Goal: Transaction & Acquisition: Purchase product/service

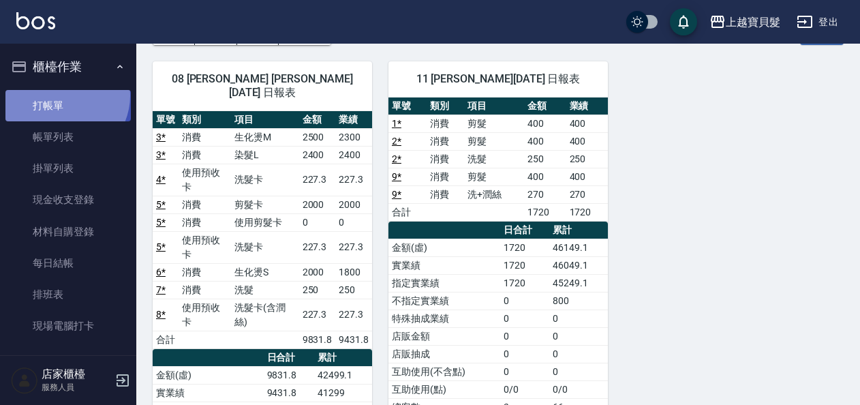
click at [62, 95] on link "打帳單" at bounding box center [67, 105] width 125 height 31
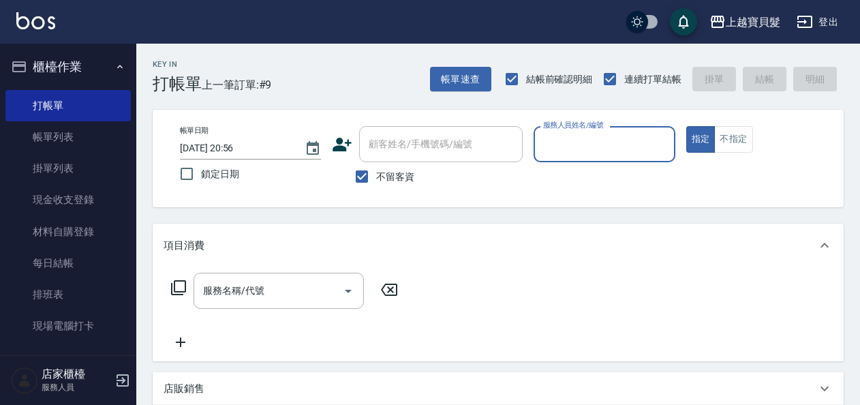
click at [581, 141] on input "服務人員姓名/編號" at bounding box center [604, 144] width 129 height 24
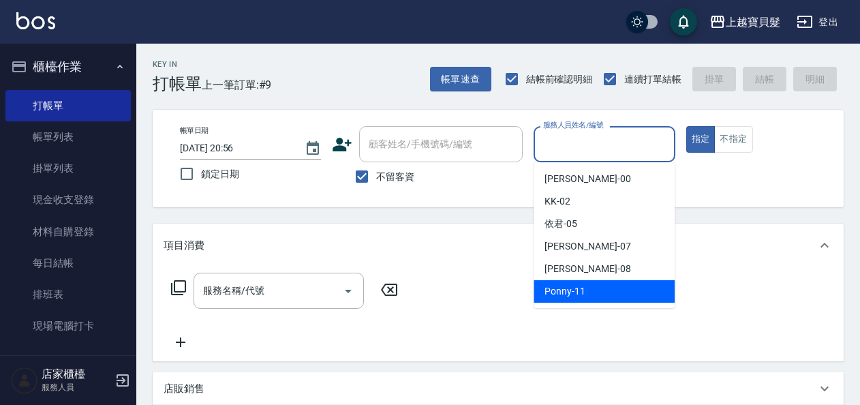
click at [592, 297] on div "Ponny -11" at bounding box center [604, 291] width 141 height 22
type input "Ponny-11"
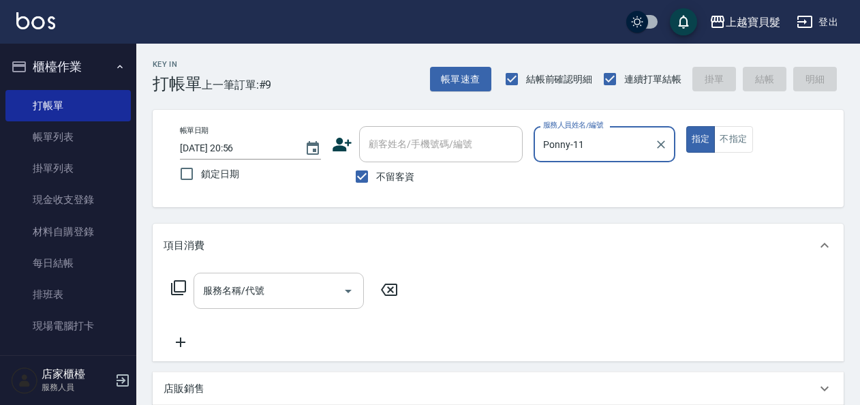
click at [230, 300] on input "服務名稱/代號" at bounding box center [269, 291] width 138 height 24
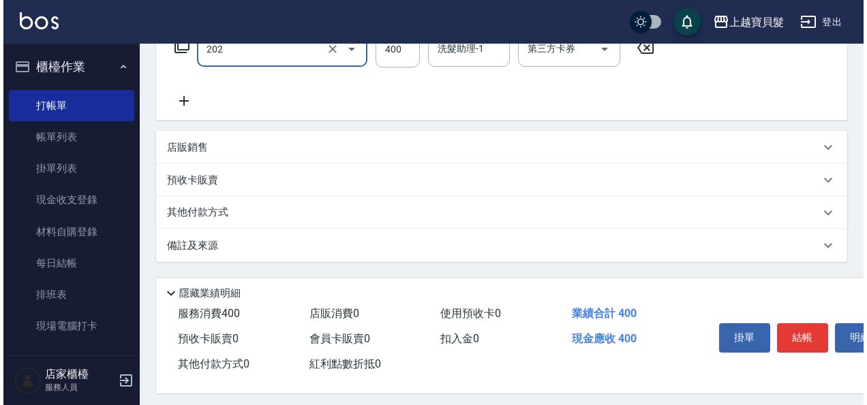
scroll to position [252, 0]
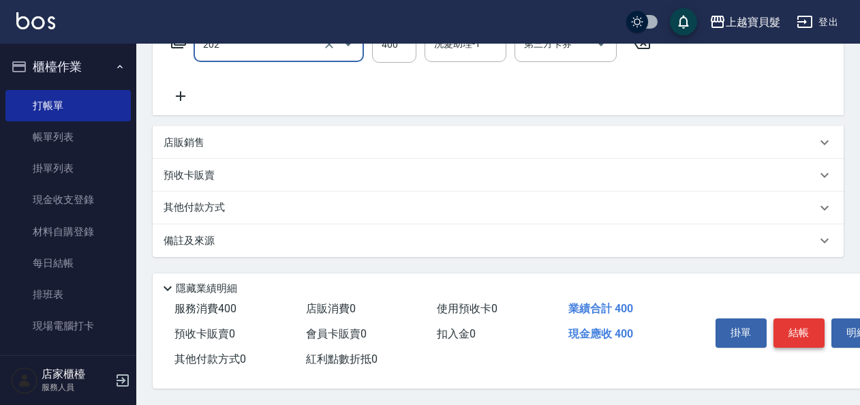
type input "剪髮(202)"
click at [813, 322] on button "結帳" at bounding box center [799, 332] width 51 height 29
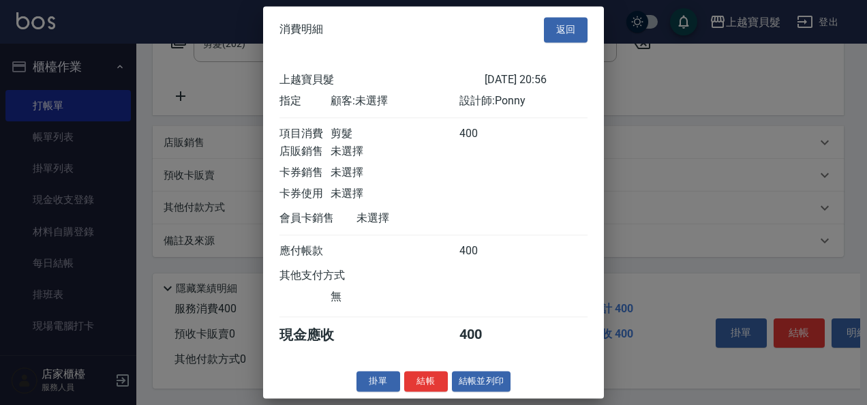
scroll to position [3, 0]
click at [493, 380] on button "結帳並列印" at bounding box center [481, 381] width 59 height 21
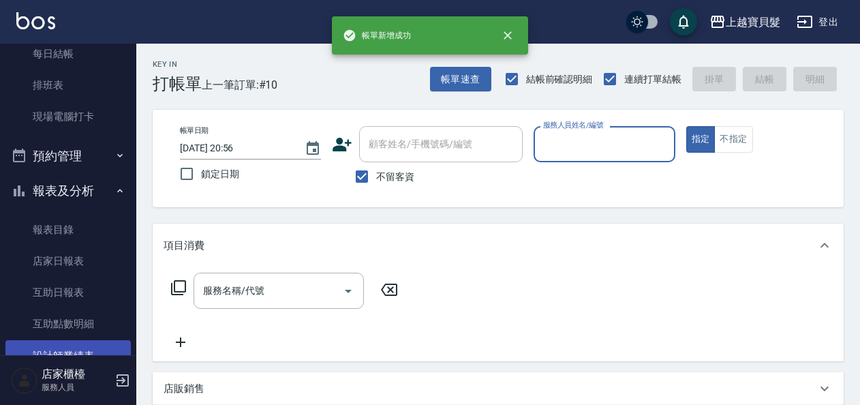
scroll to position [409, 0]
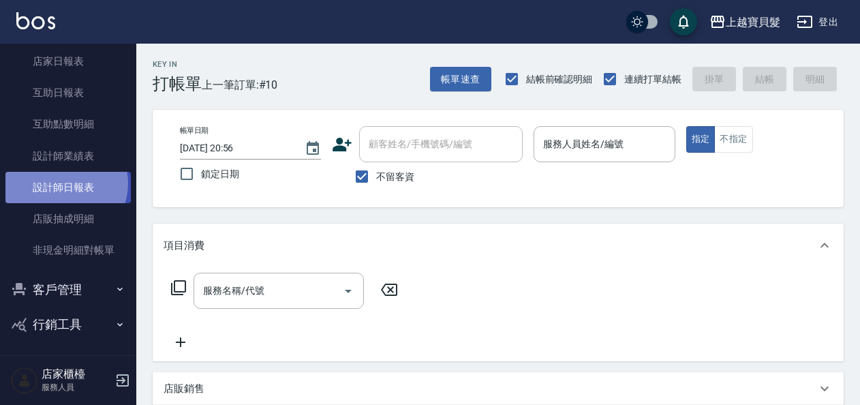
click at [64, 183] on link "設計師日報表" at bounding box center [67, 187] width 125 height 31
